Goal: Feedback & Contribution: Leave review/rating

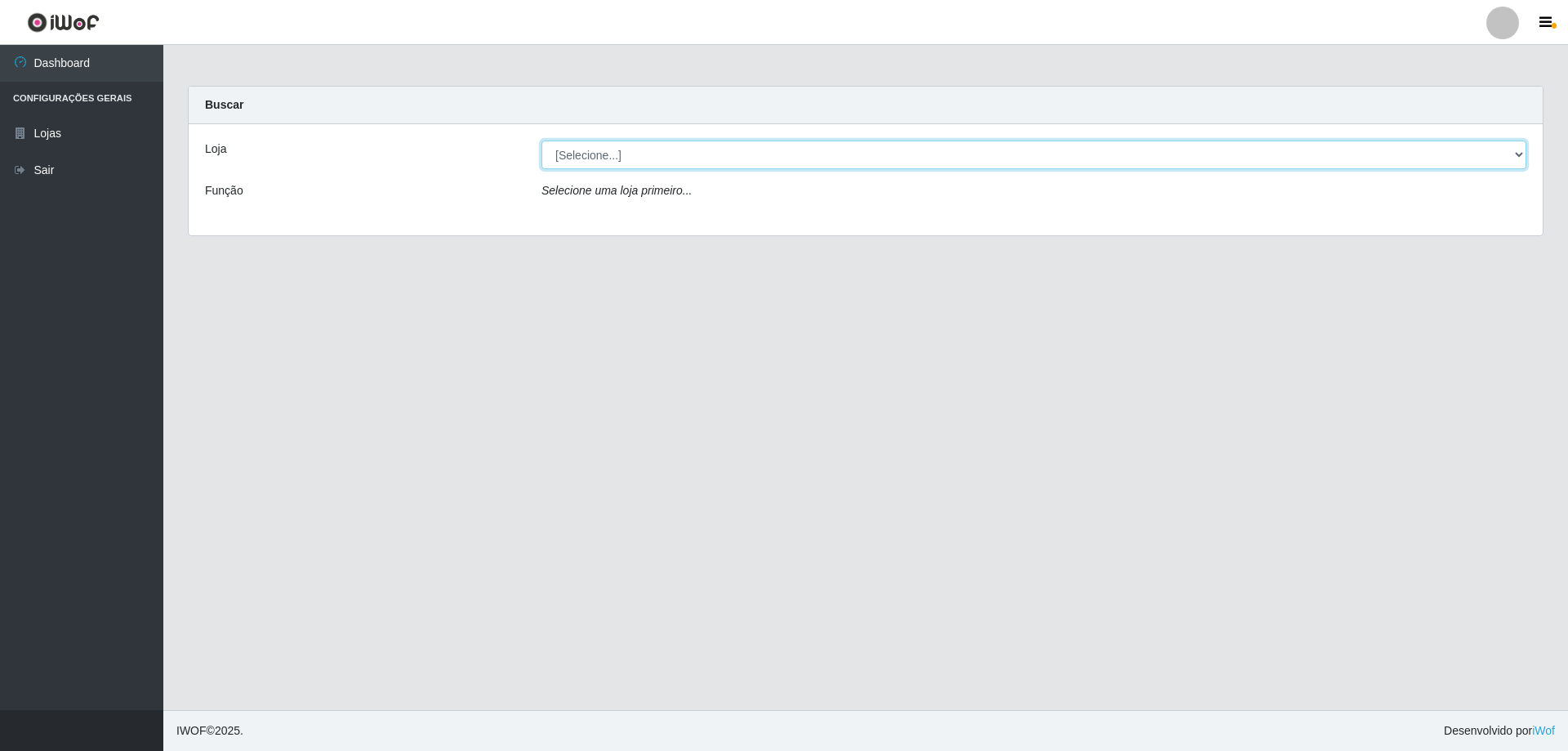
click at [1086, 151] on select "[Selecione...] SuperShow Bis - Avenida 6 SuperShow [GEOGRAPHIC_DATA]" at bounding box center [1033, 155] width 984 height 28
select select "60"
click at [541, 140] on select "[Selecione...] SuperShow Bis - Avenida 6 SuperShow [GEOGRAPHIC_DATA]" at bounding box center [1033, 155] width 984 height 28
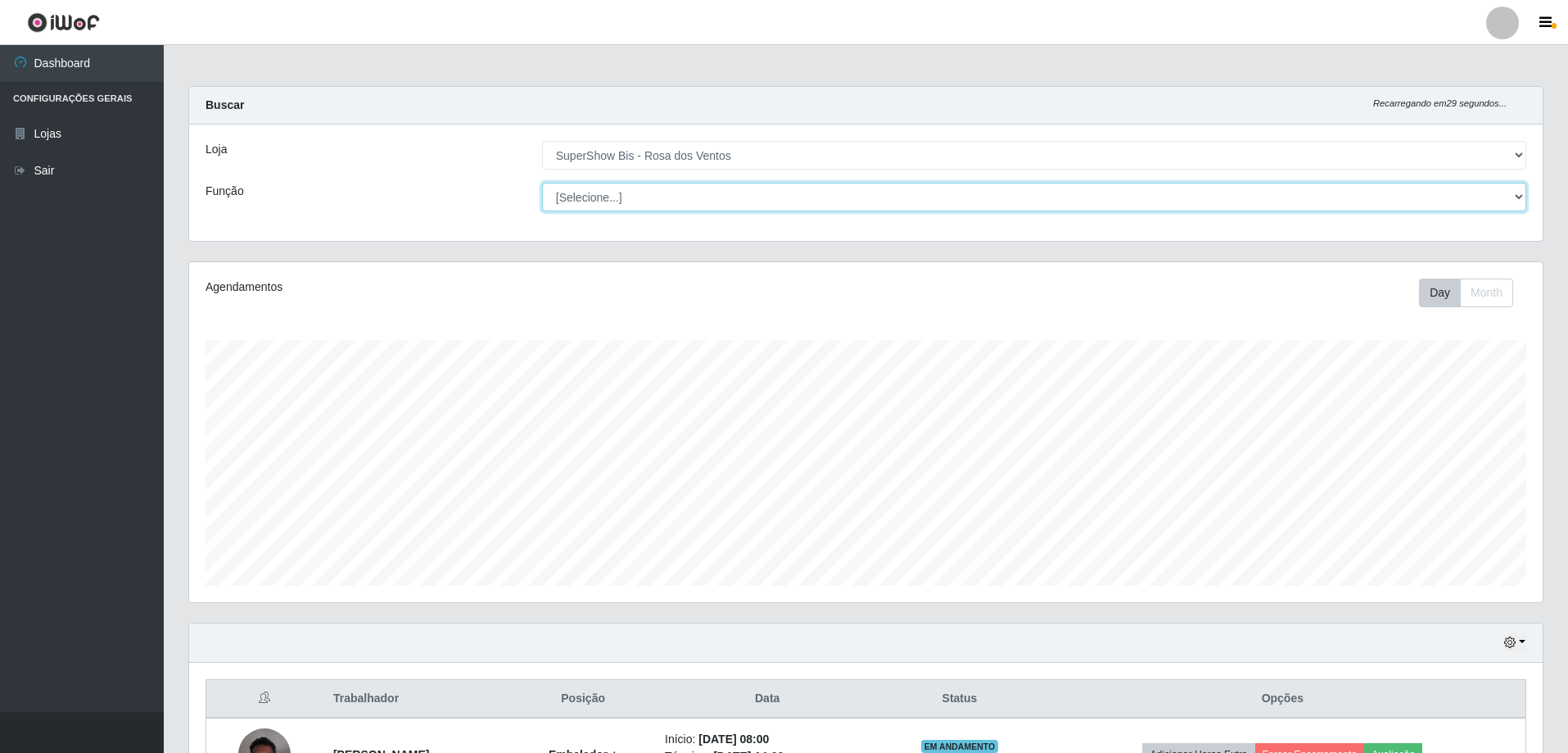
scroll to position [340, 1354]
click at [936, 210] on select "[Selecione...] ASG ASG + ASG ++ Auxiliar de Cozinha Balconista de Açougue Balco…" at bounding box center [1034, 197] width 984 height 28
select select "70"
click at [542, 183] on select "[Selecione...] ASG ASG + ASG ++ Auxiliar de Cozinha Balconista de Açougue Balco…" at bounding box center [1034, 197] width 984 height 28
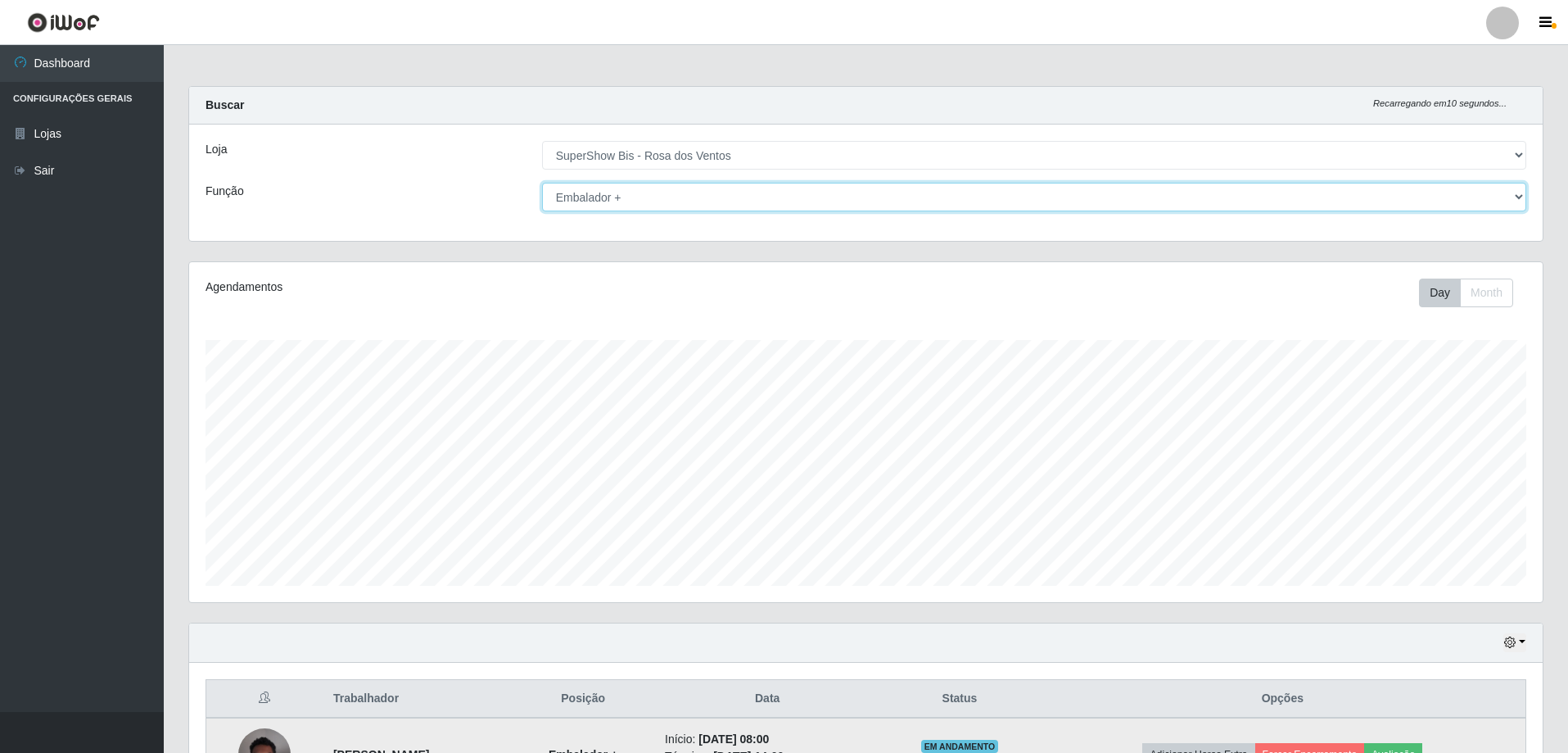
scroll to position [262, 0]
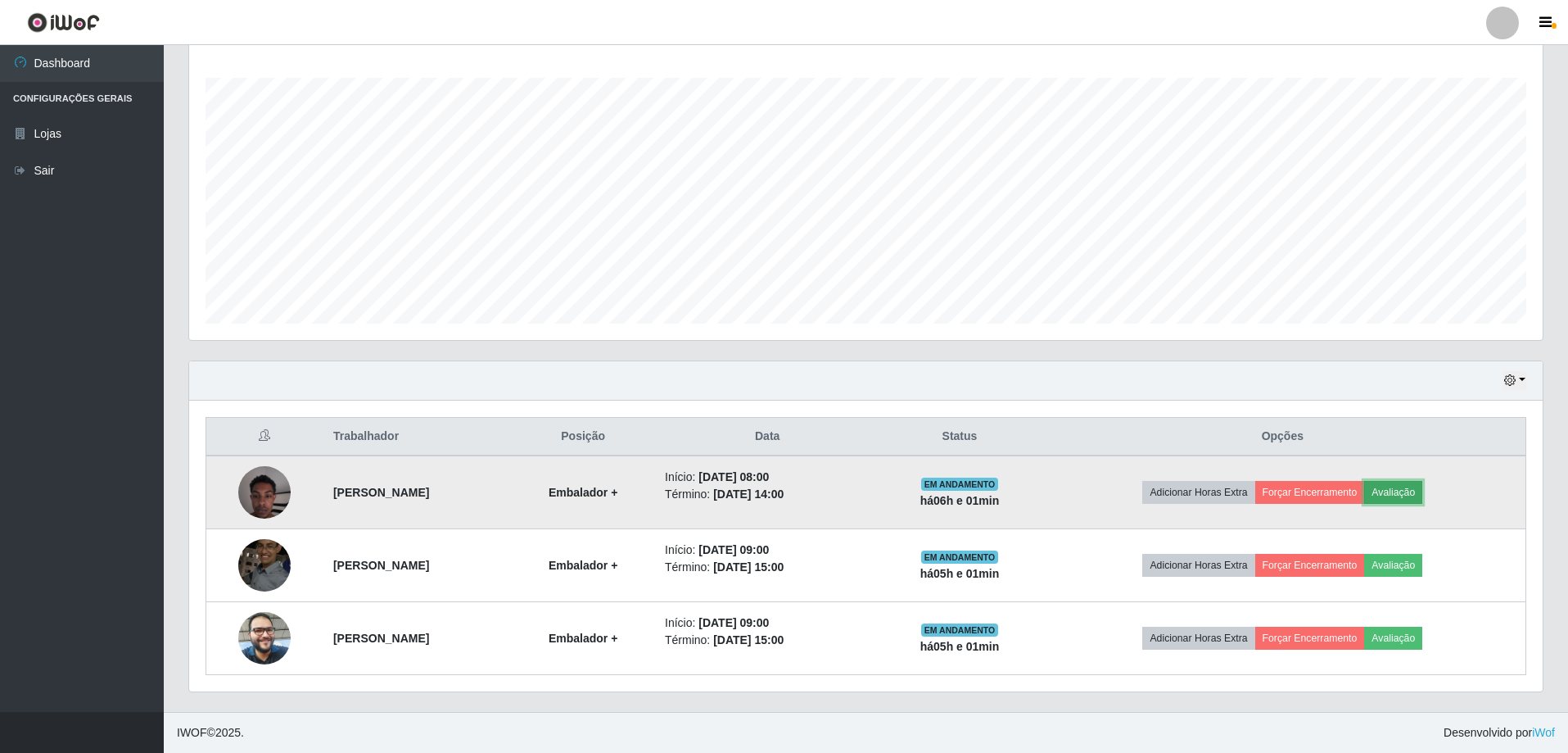
click at [1421, 497] on button "Avaliação" at bounding box center [1392, 492] width 58 height 23
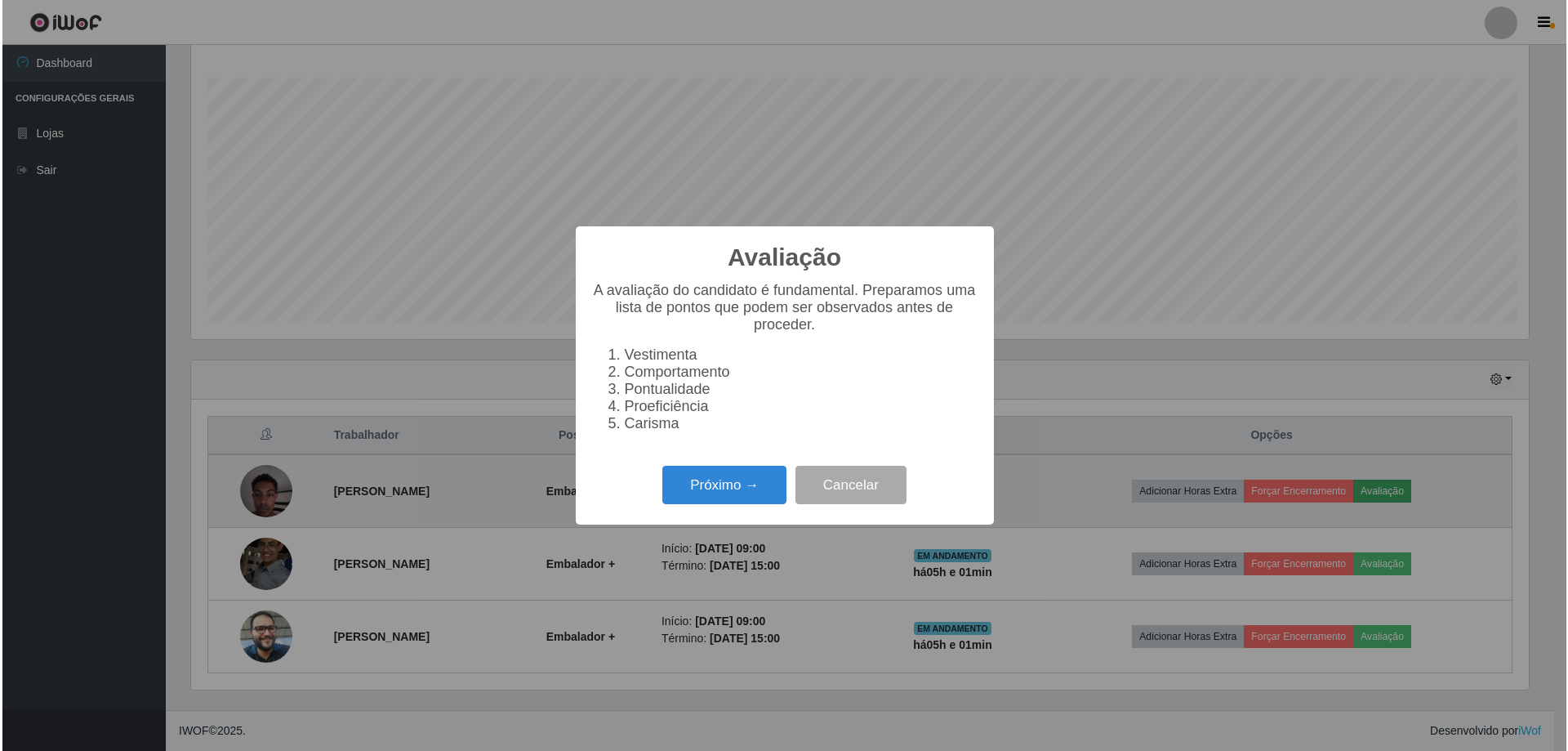
scroll to position [339, 1342]
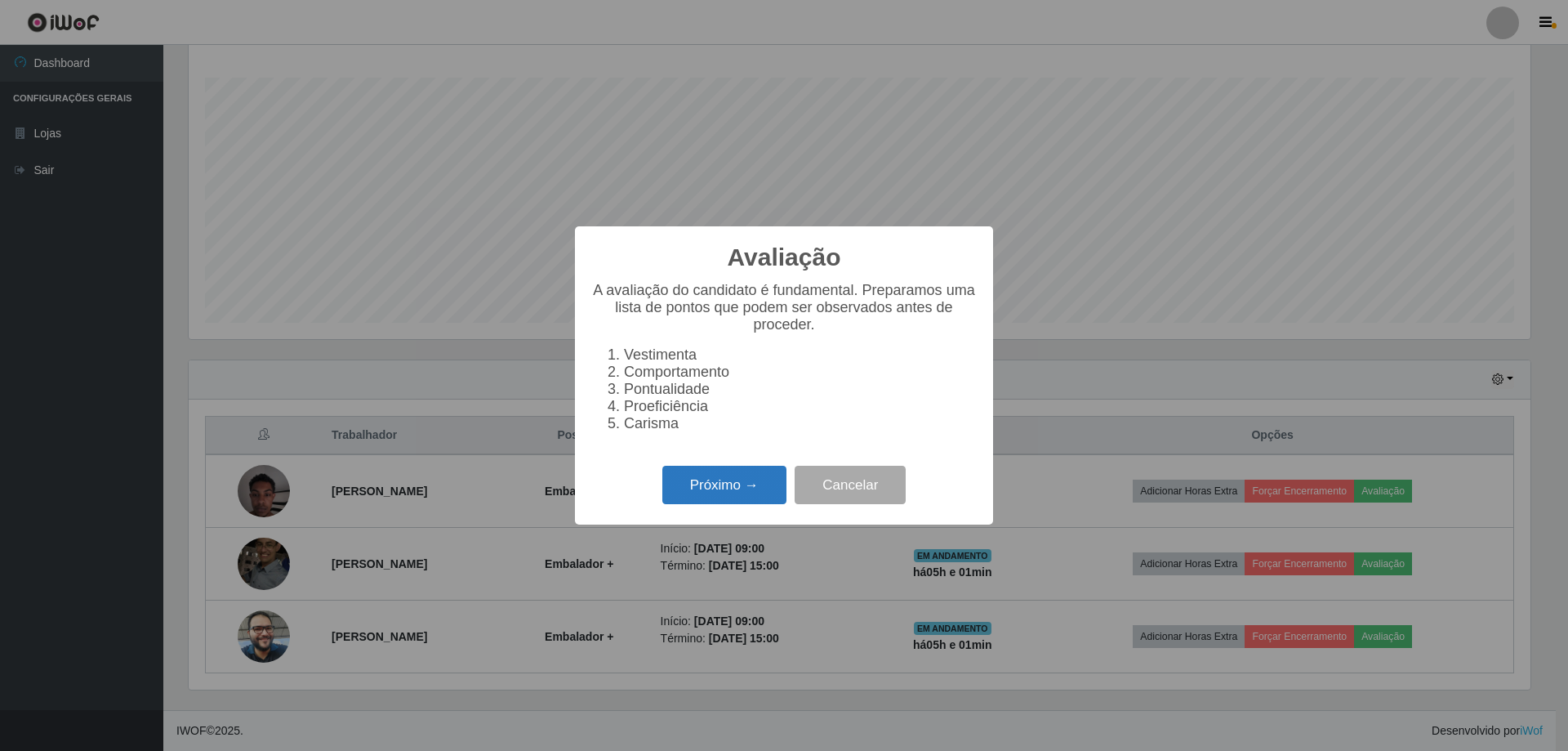
click at [742, 487] on button "Próximo →" at bounding box center [724, 485] width 124 height 38
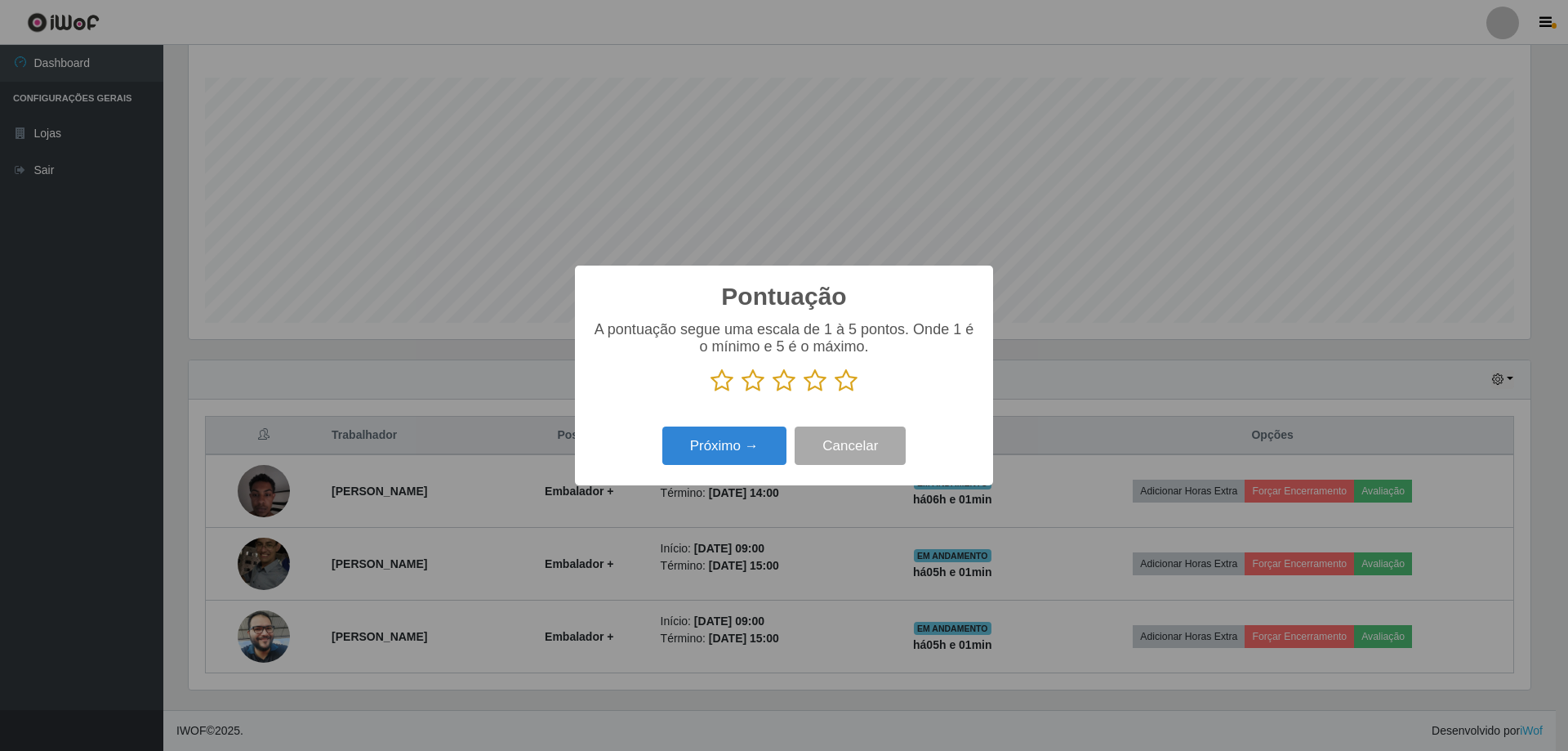
click at [844, 377] on icon at bounding box center [845, 380] width 23 height 24
click at [834, 393] on input "radio" at bounding box center [834, 393] width 0 height 0
click at [734, 446] on button "Próximo →" at bounding box center [724, 446] width 124 height 38
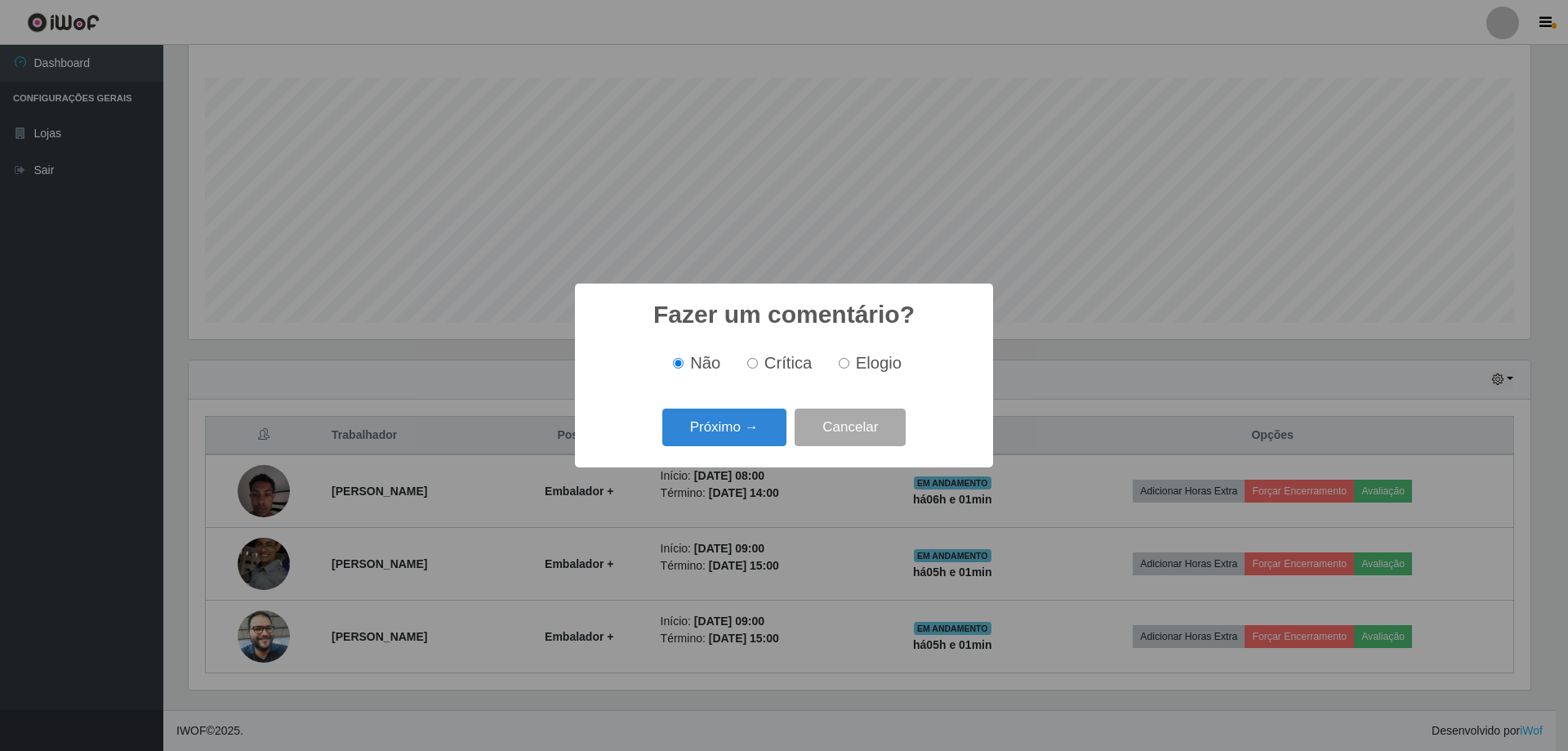
click at [849, 363] on label "Elogio" at bounding box center [867, 363] width 69 height 18
click at [849, 363] on input "Elogio" at bounding box center [843, 363] width 11 height 11
radio input "true"
click at [733, 427] on button "Próximo →" at bounding box center [724, 428] width 124 height 38
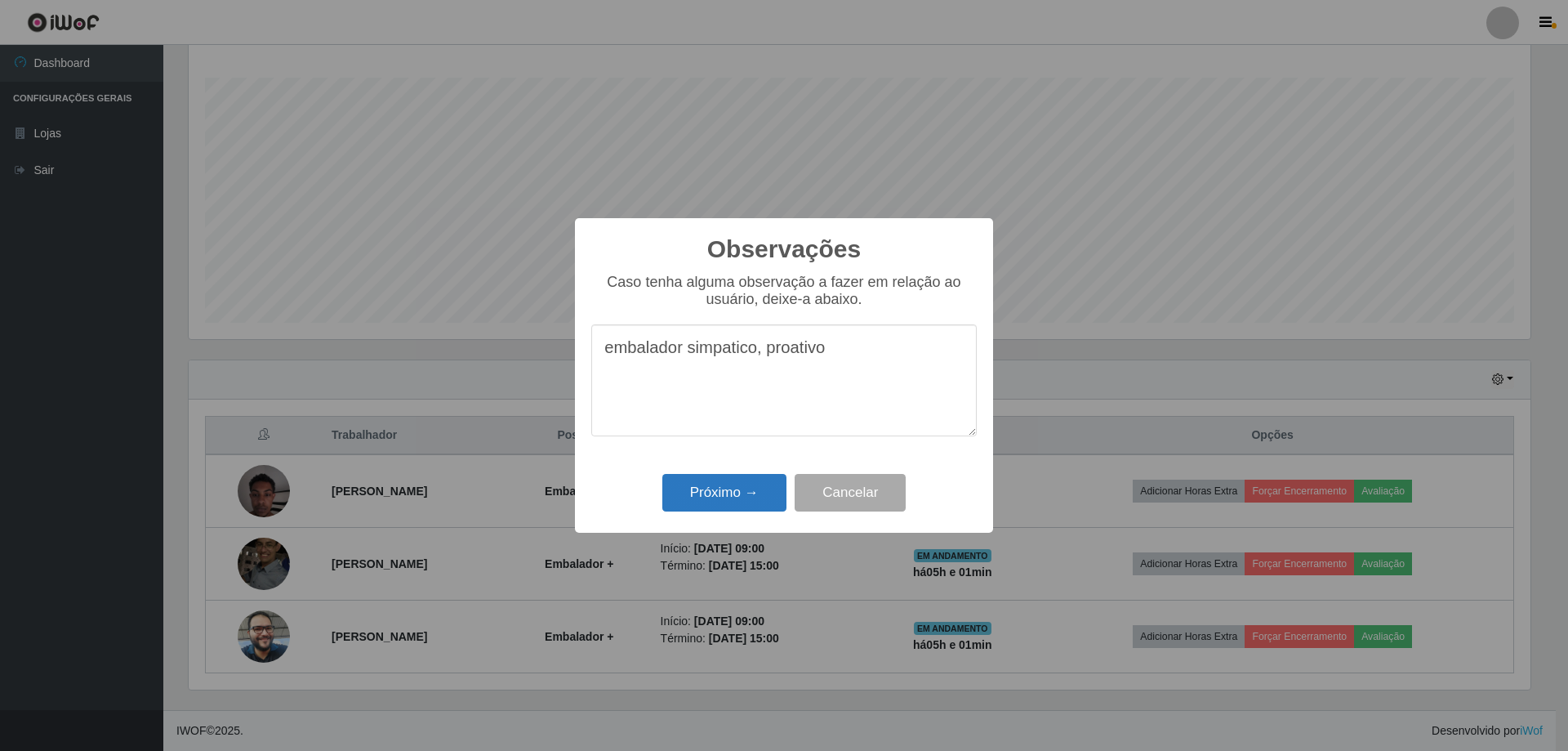
type textarea "embalador simpatico, proativo"
click at [746, 510] on button "Próximo →" at bounding box center [724, 493] width 124 height 38
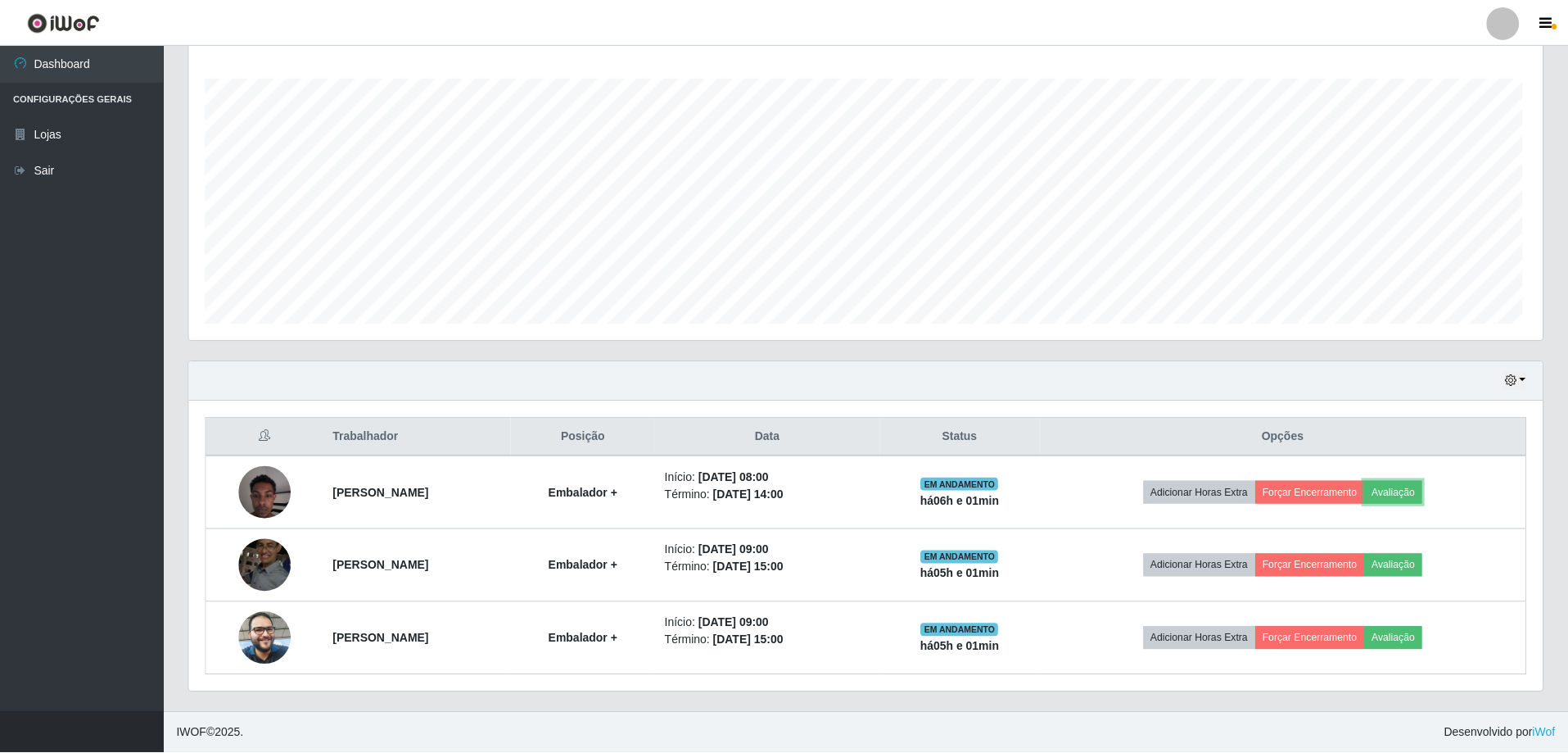
scroll to position [340, 1354]
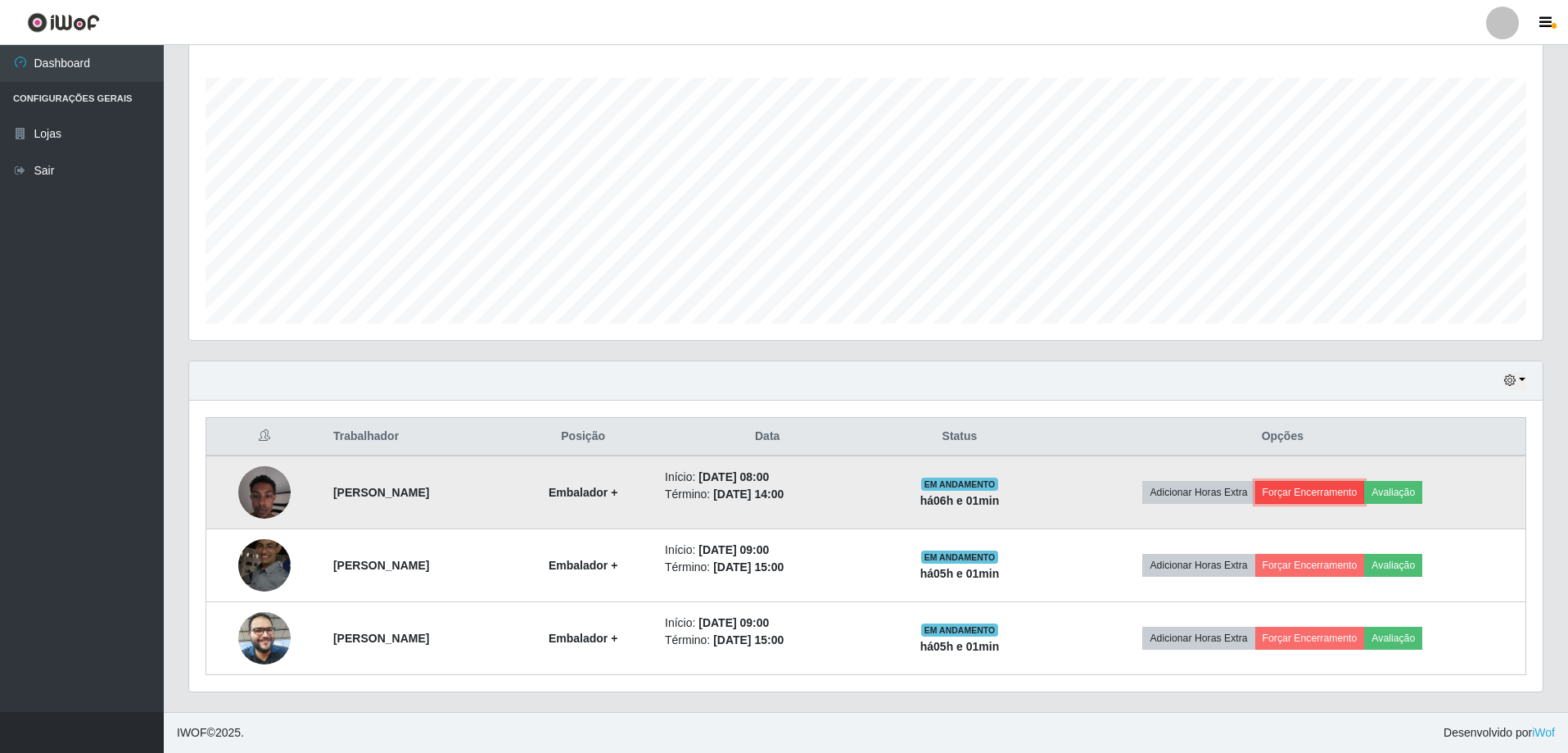
click at [1342, 484] on button "Forçar Encerramento" at bounding box center [1309, 492] width 110 height 23
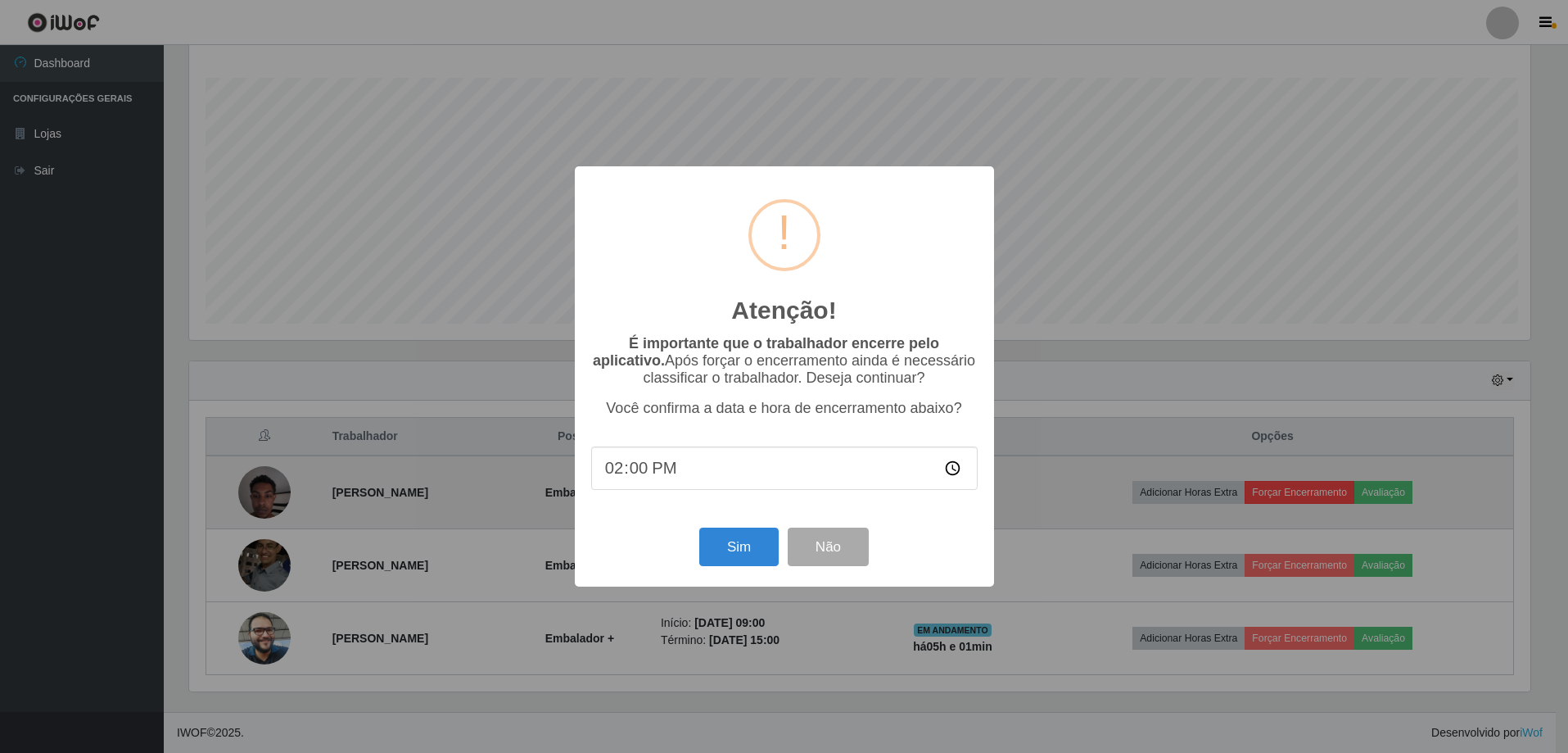
scroll to position [340, 1345]
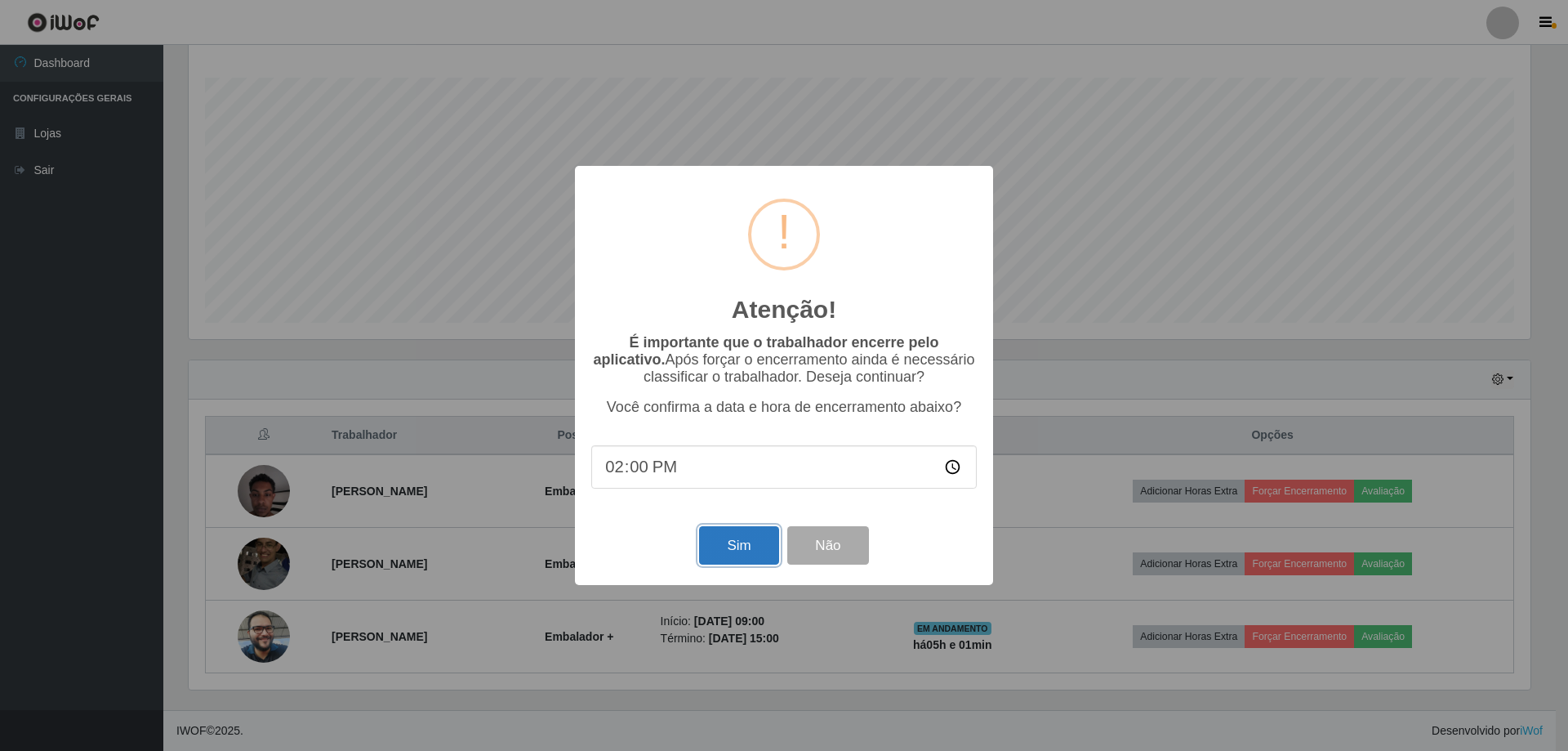
click at [751, 552] on button "Sim" at bounding box center [738, 545] width 79 height 38
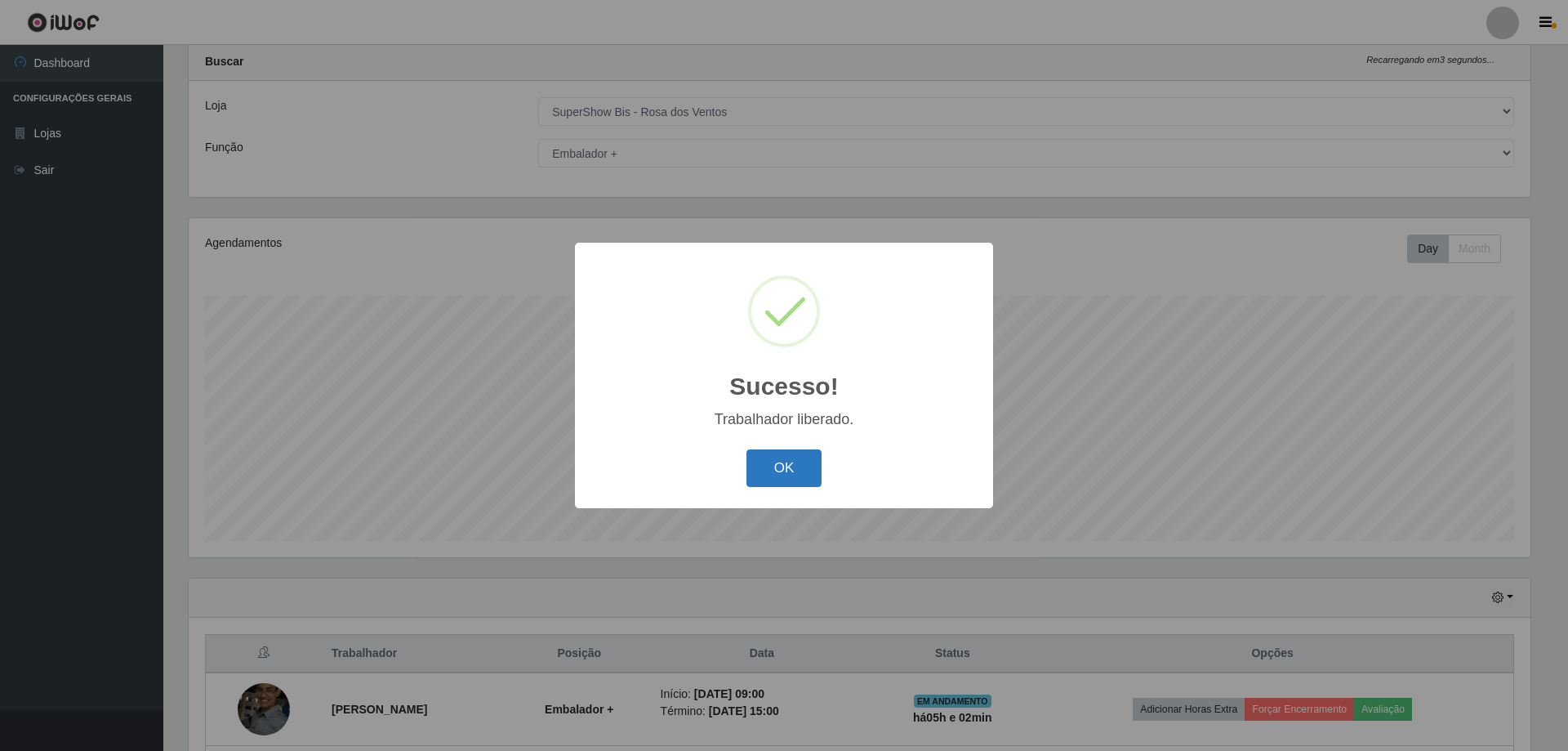
click at [810, 467] on button "OK" at bounding box center [784, 469] width 76 height 38
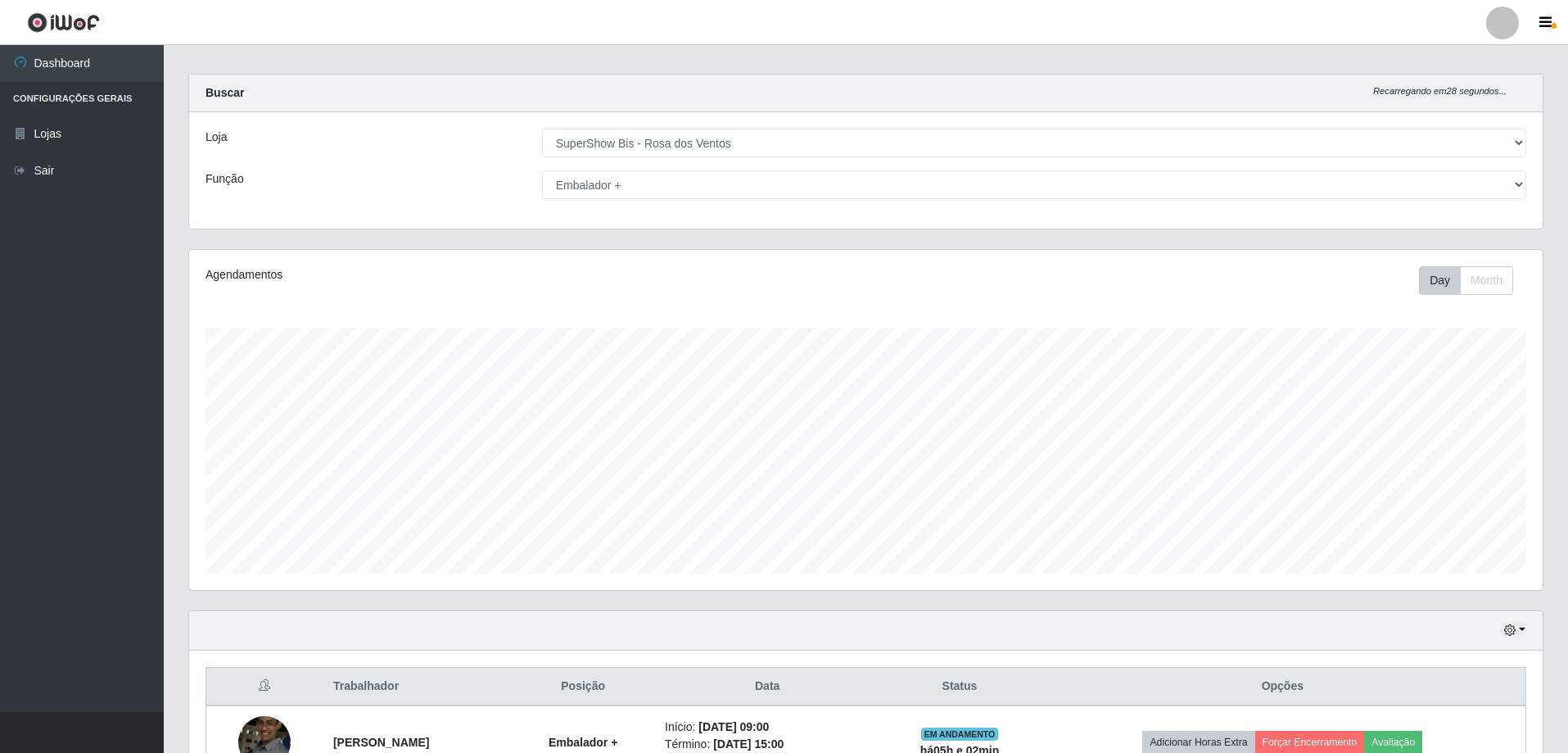
scroll to position [0, 0]
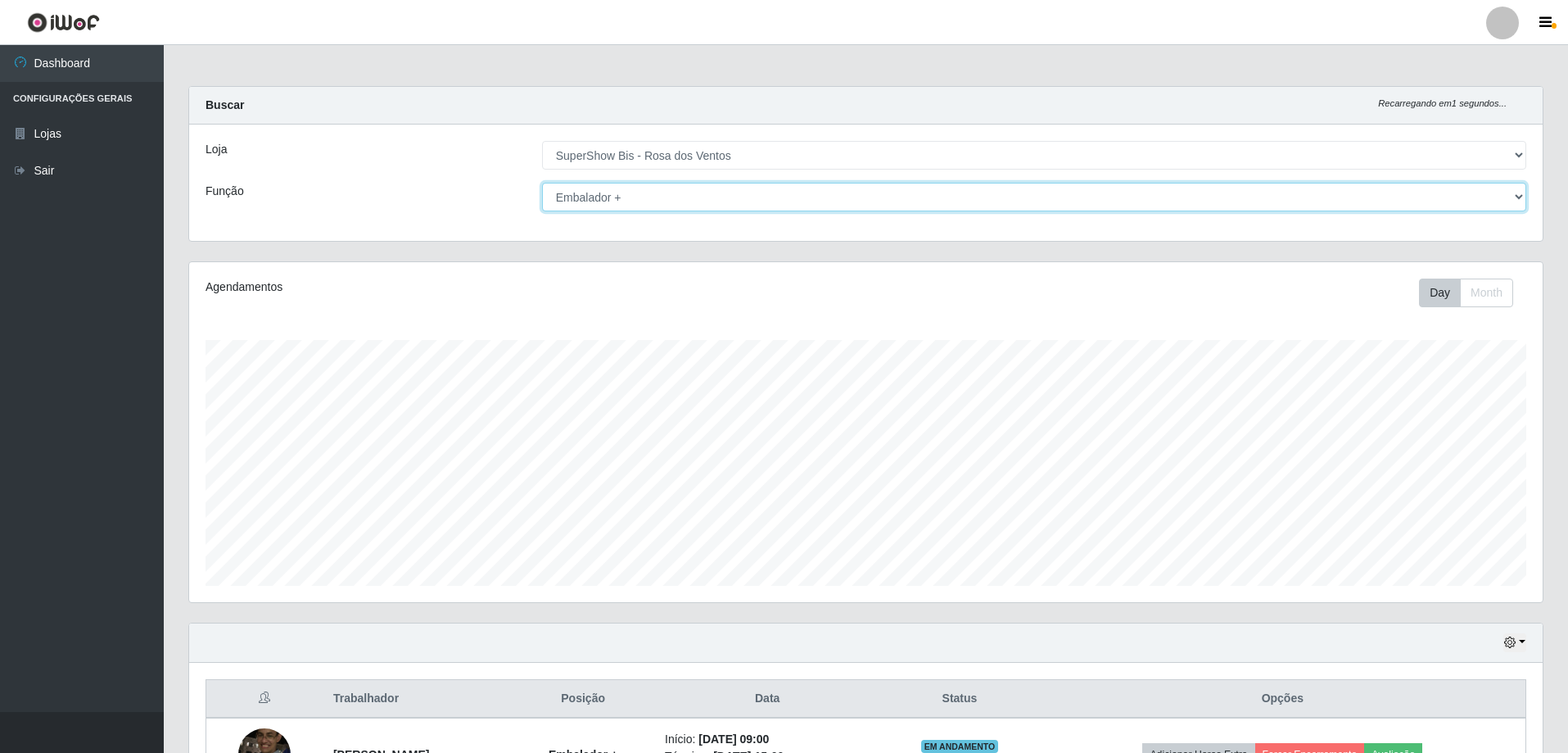
click at [679, 194] on select "[Selecione...] ASG ASG + ASG ++ Auxiliar de Cozinha Balconista de Açougue Balco…" at bounding box center [1034, 197] width 984 height 28
click at [542, 183] on select "[Selecione...] ASG ASG + ASG ++ Auxiliar de Cozinha Balconista de Açougue Balco…" at bounding box center [1034, 197] width 984 height 28
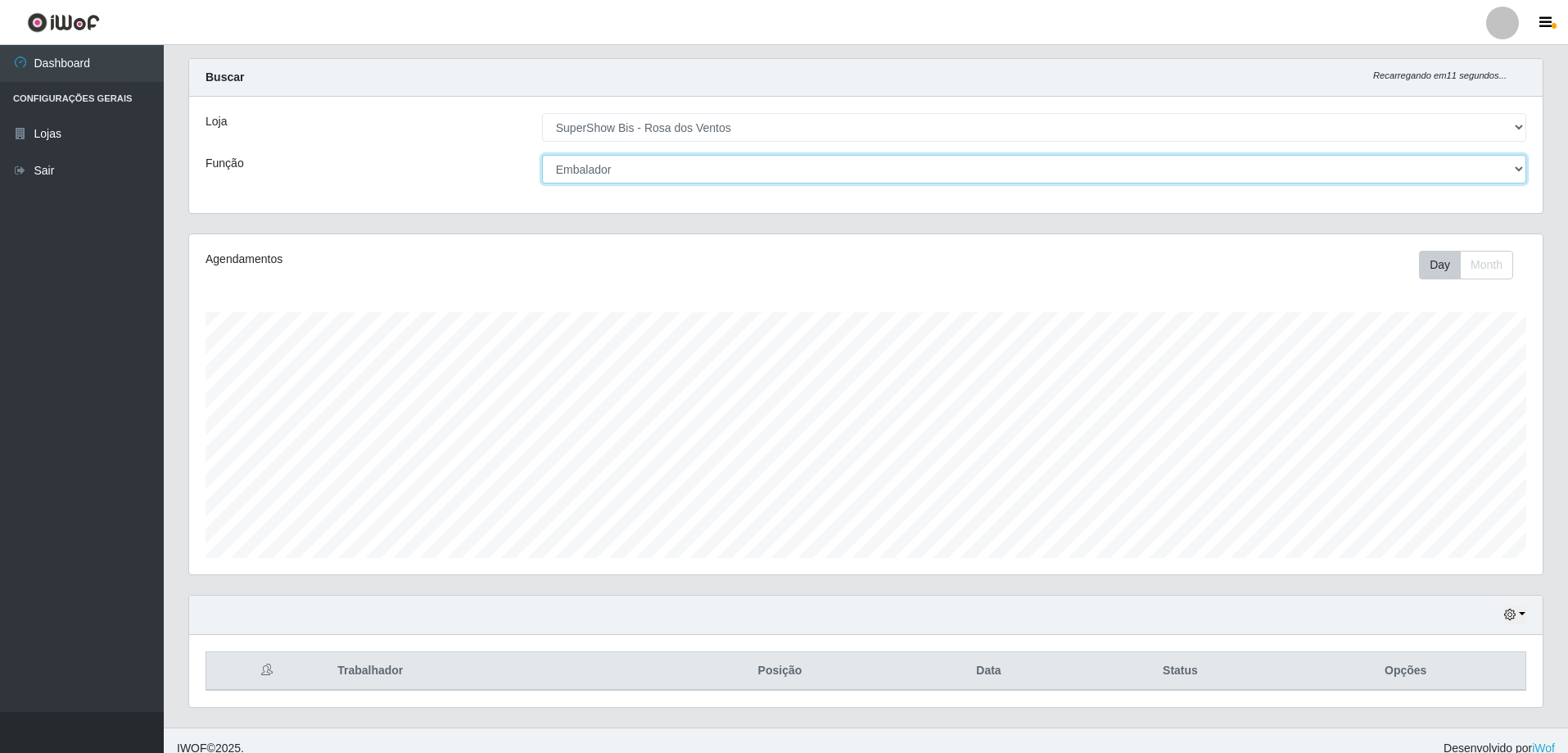
scroll to position [44, 0]
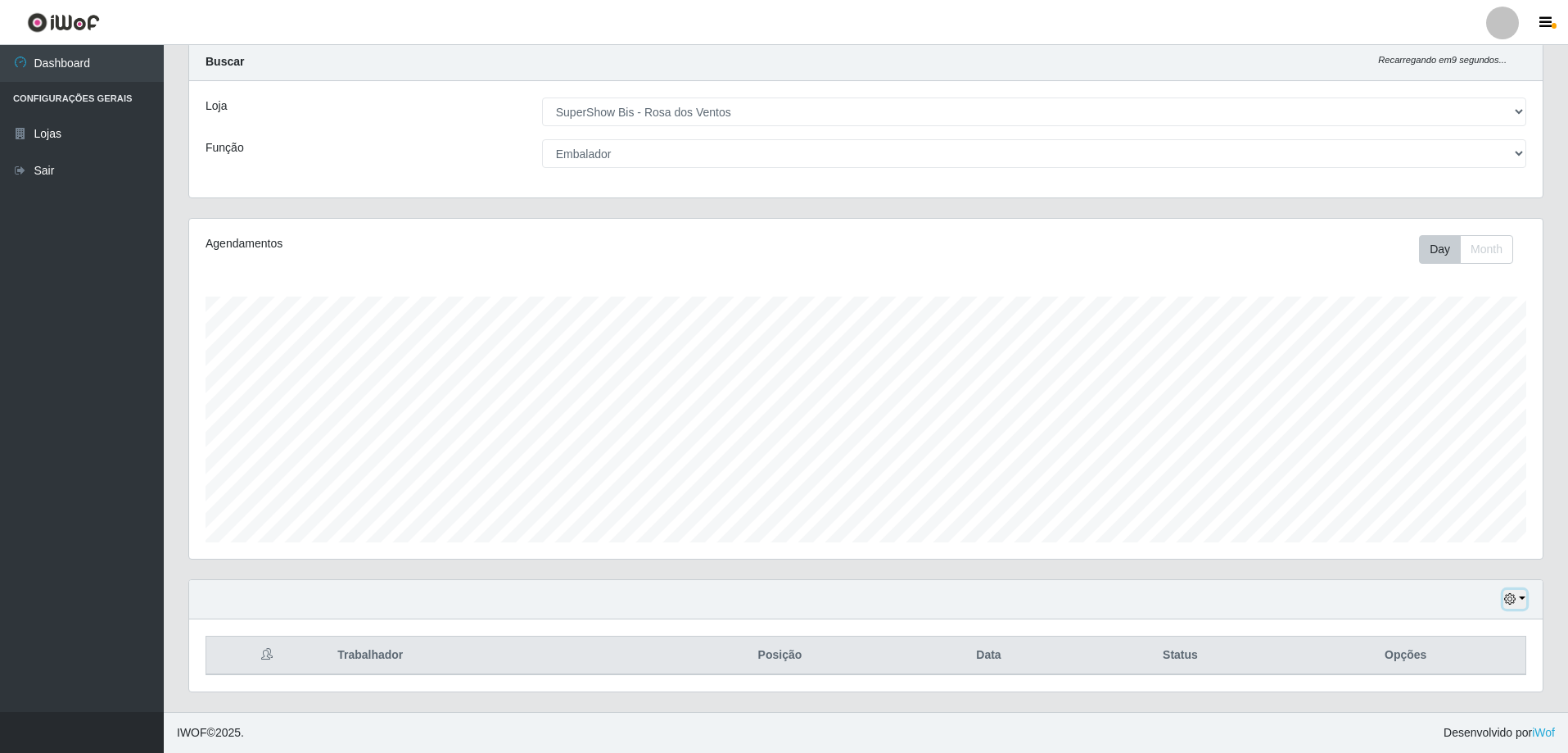
click at [1517, 602] on button "button" at bounding box center [1514, 599] width 23 height 18
click at [1463, 506] on button "3 dias" at bounding box center [1460, 503] width 130 height 34
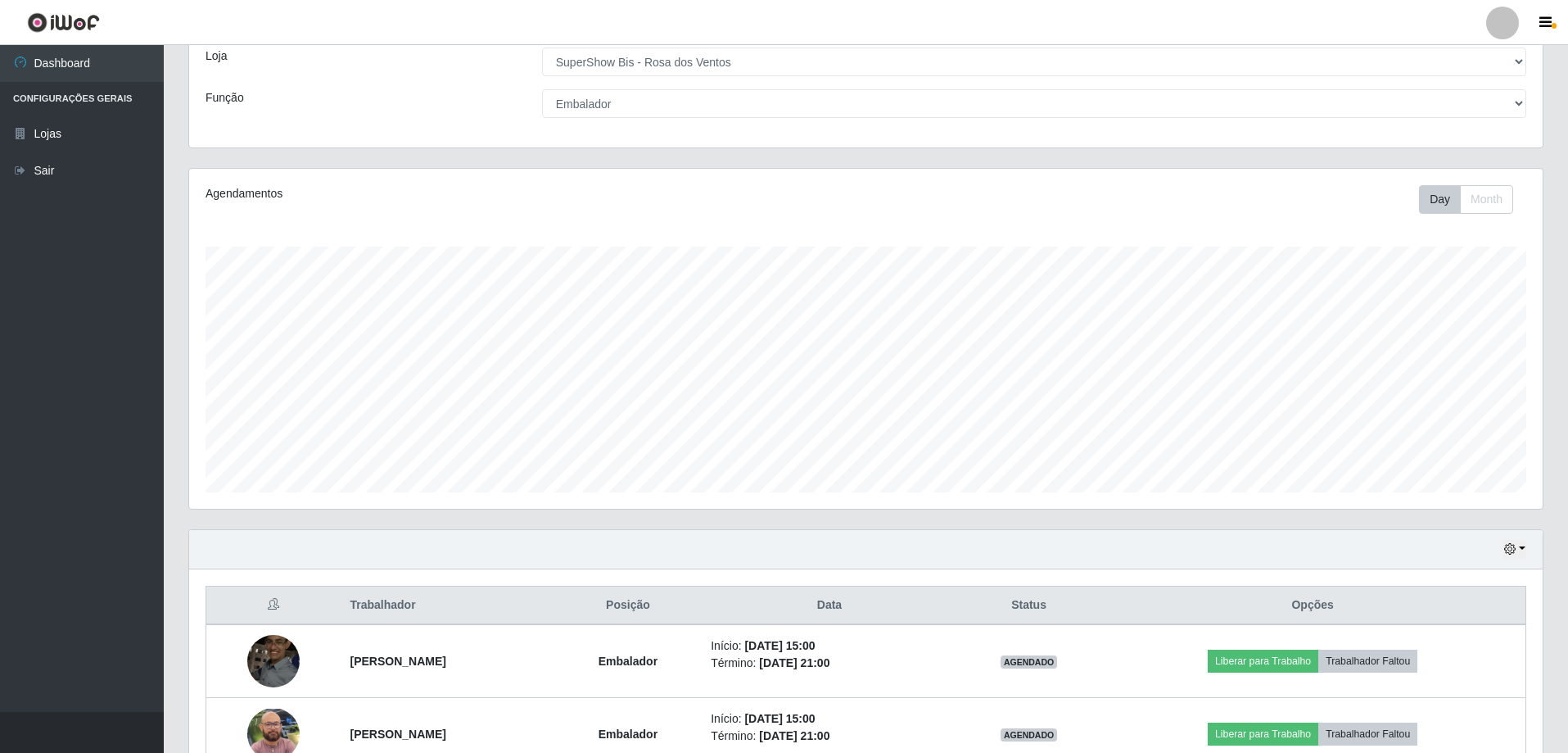
scroll to position [0, 0]
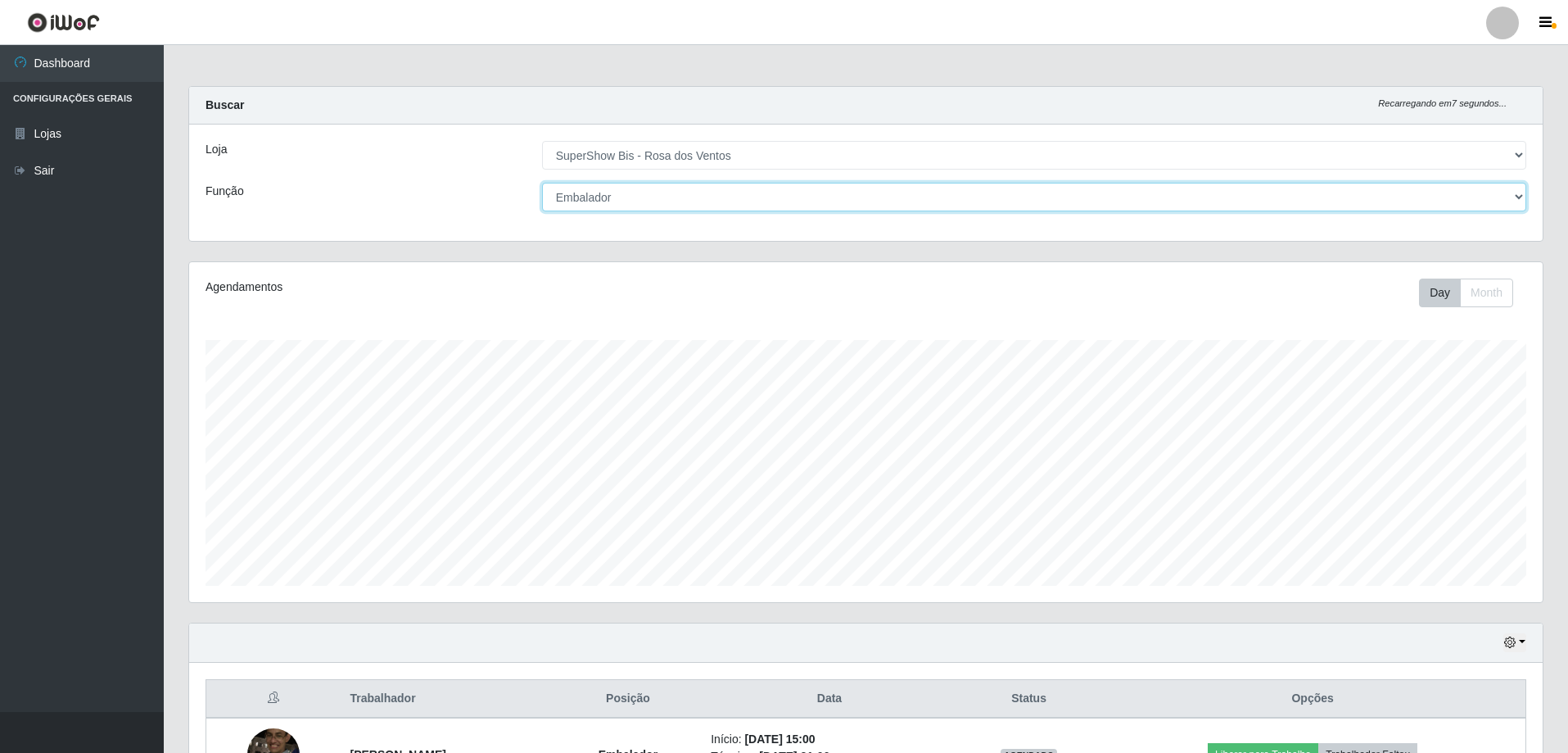
click at [692, 202] on select "[Selecione...] ASG ASG + ASG ++ Auxiliar de Cozinha Balconista de Açougue Balco…" at bounding box center [1034, 197] width 984 height 28
select select "70"
click at [542, 183] on select "[Selecione...] ASG ASG + ASG ++ Auxiliar de Cozinha Balconista de Açougue Balco…" at bounding box center [1034, 197] width 984 height 28
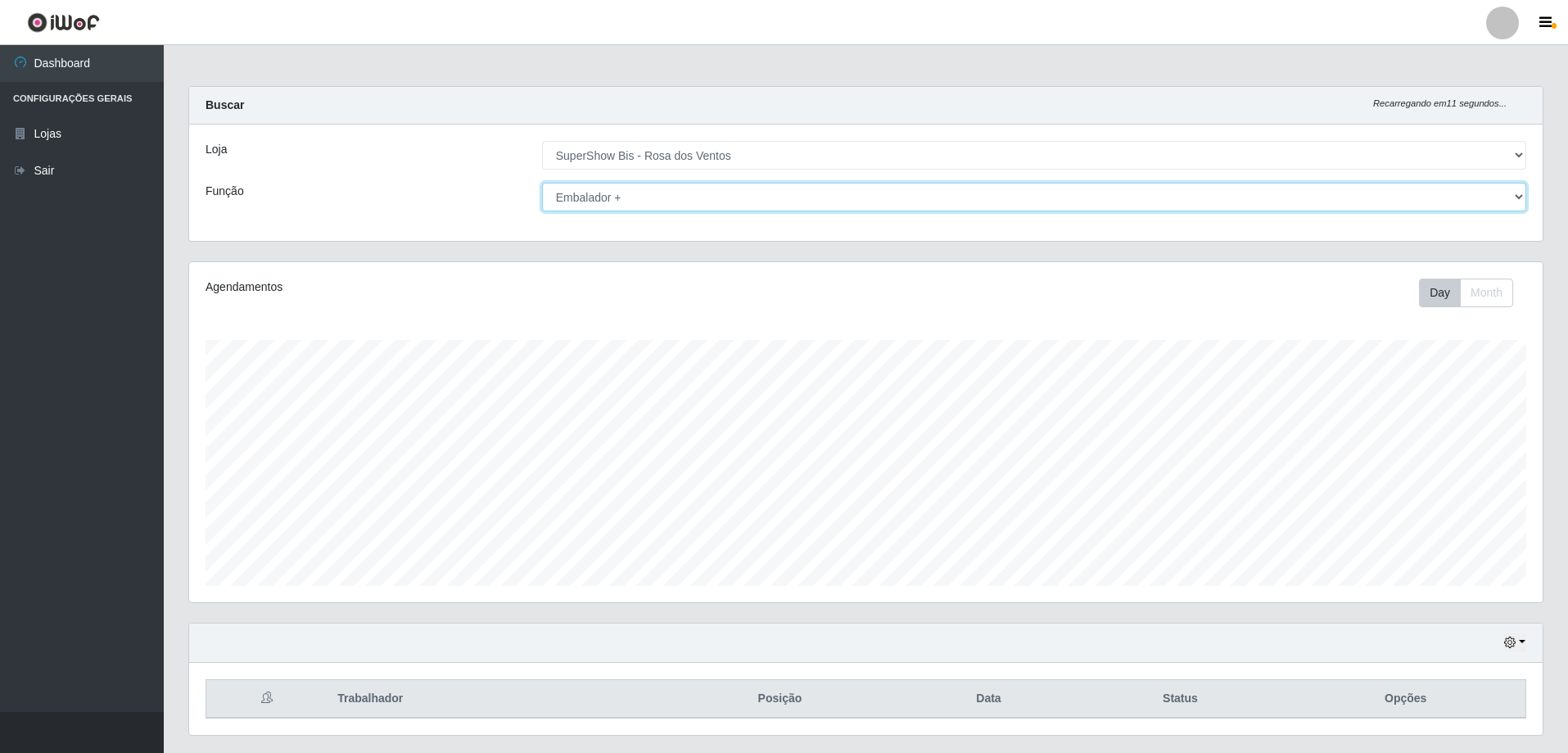
scroll to position [44, 0]
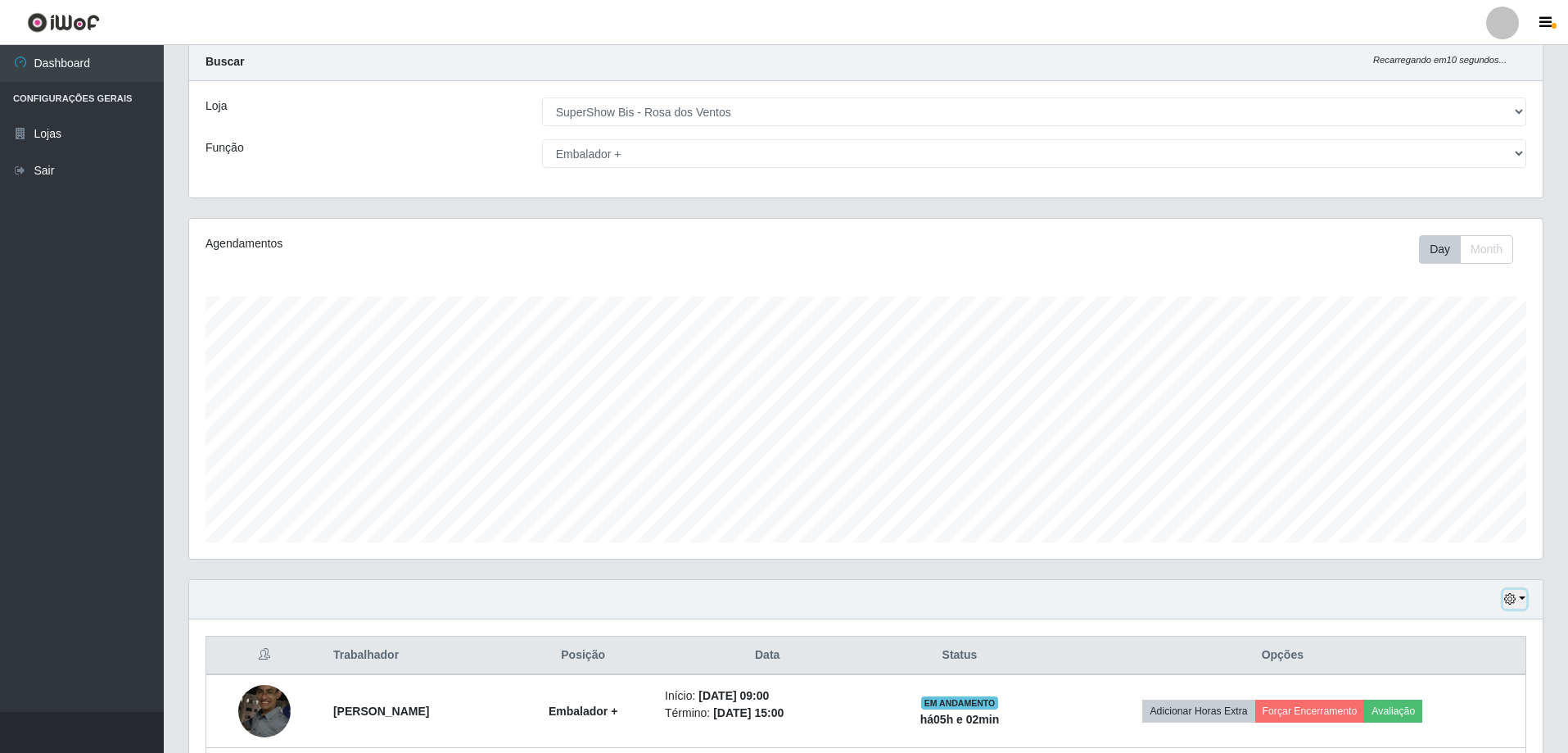
click at [1514, 600] on icon "button" at bounding box center [1510, 599] width 12 height 12
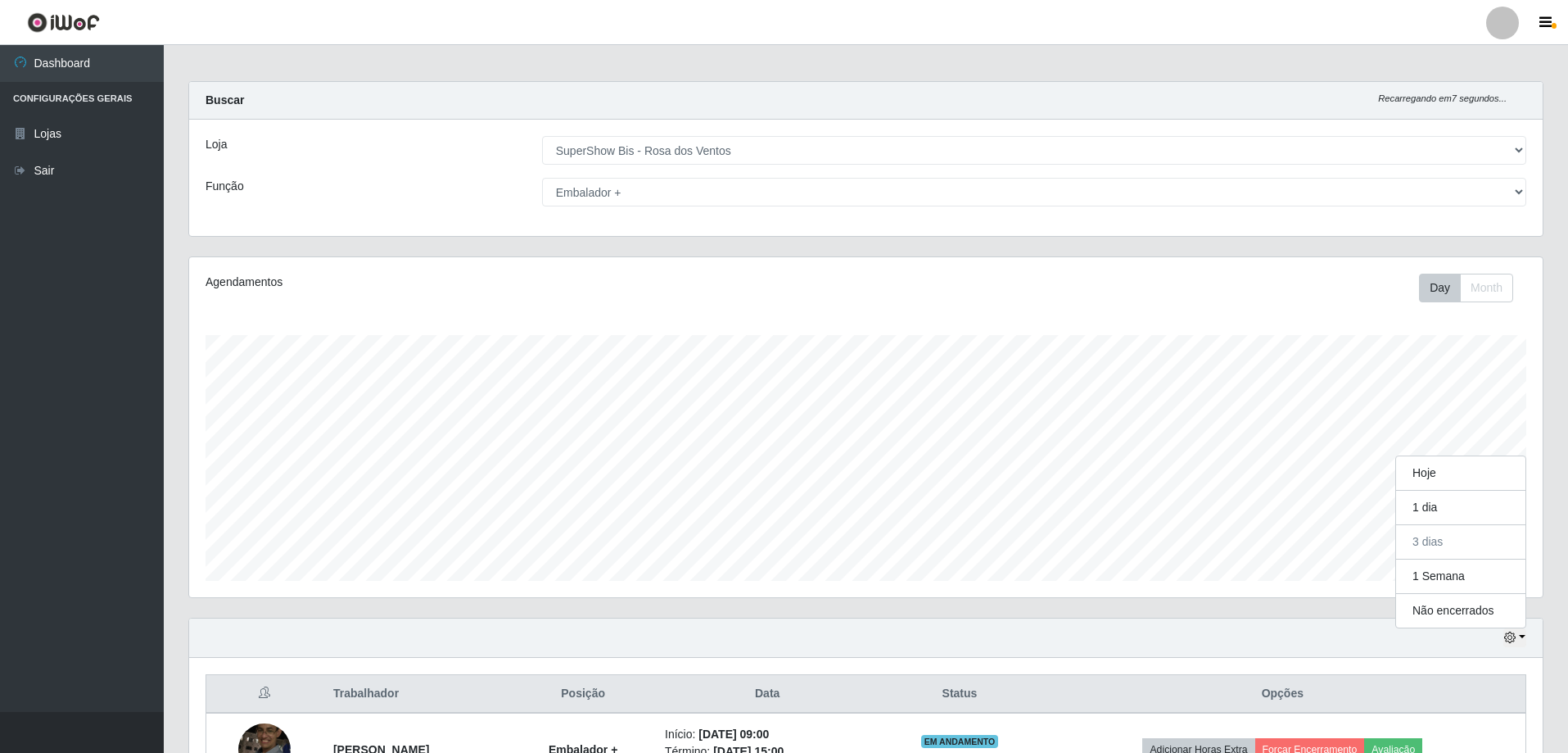
scroll to position [0, 0]
